Goal: Navigation & Orientation: Find specific page/section

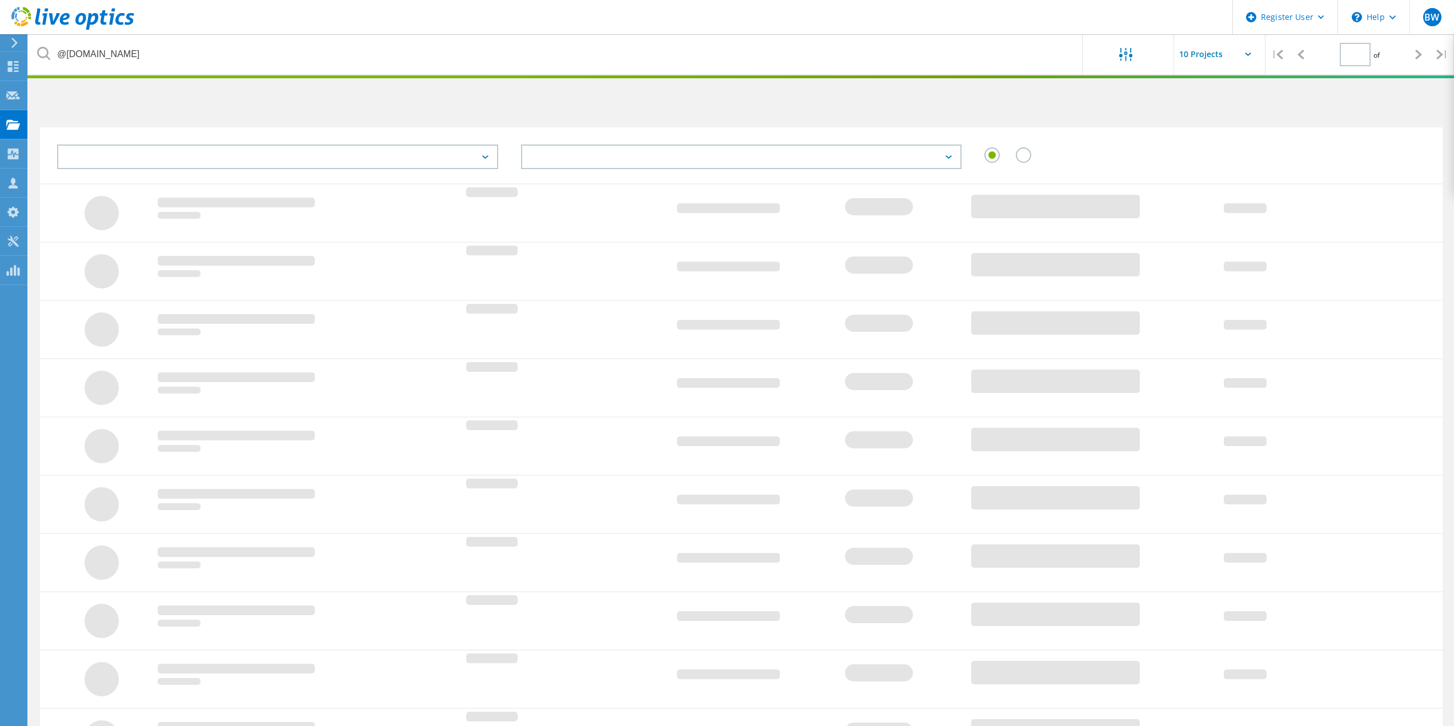
type input "1"
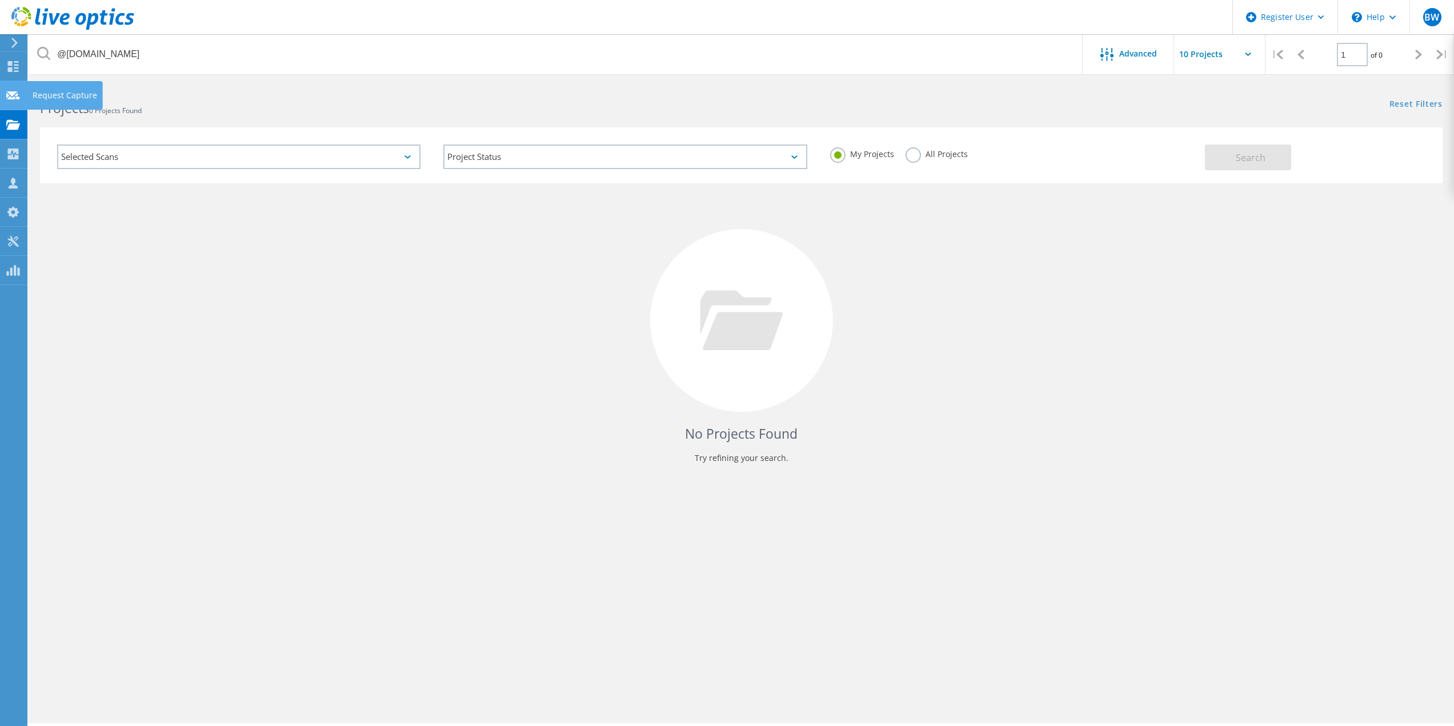
click at [7, 101] on icon at bounding box center [13, 95] width 14 height 11
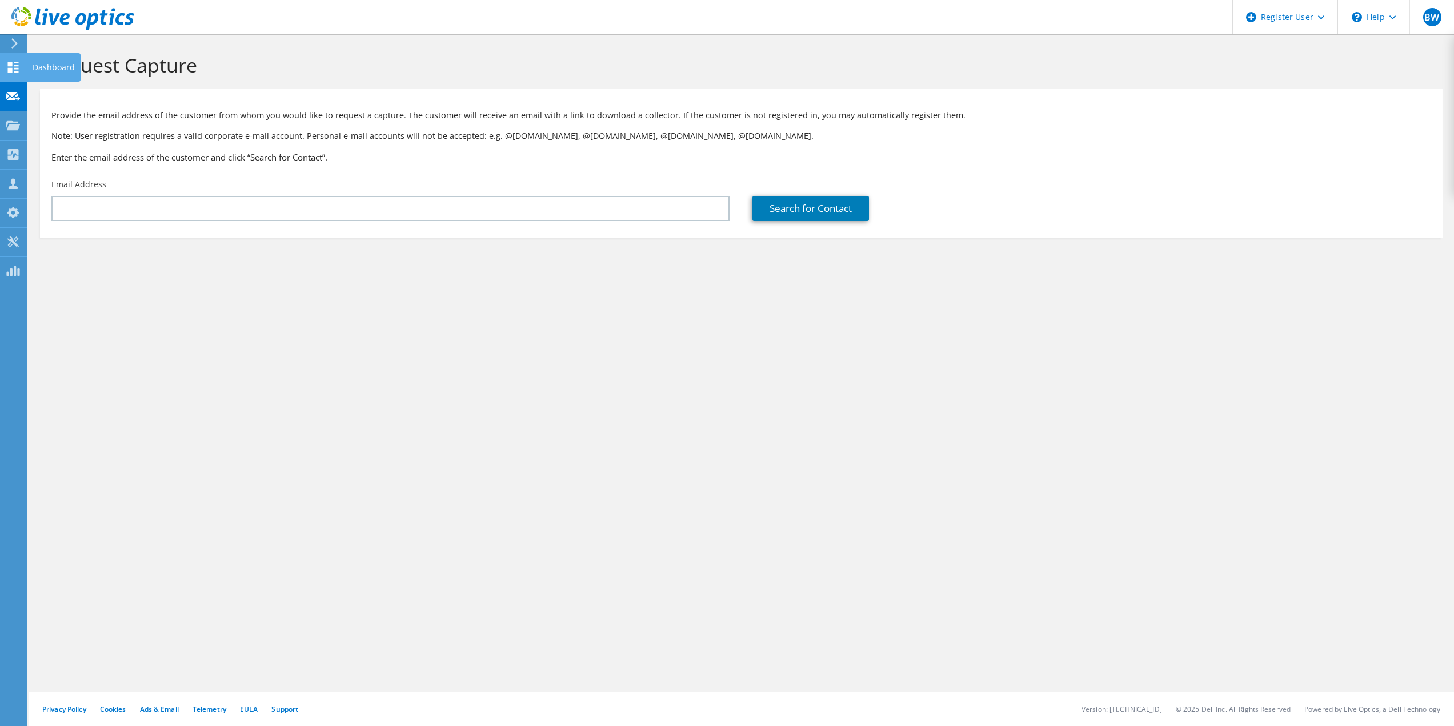
click at [10, 69] on use at bounding box center [13, 67] width 11 height 11
